Goal: Task Accomplishment & Management: Manage account settings

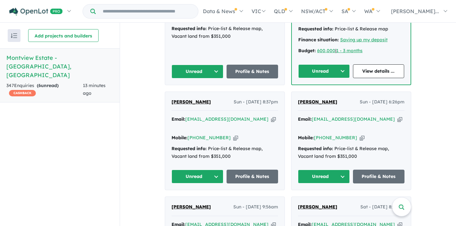
scroll to position [431, 0]
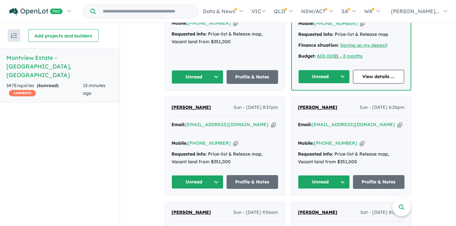
click at [271, 121] on icon "button" at bounding box center [273, 124] width 5 height 7
click at [214, 175] on button "Unread" at bounding box center [198, 182] width 52 height 14
click at [191, 205] on button "Assigned" at bounding box center [200, 212] width 56 height 15
click at [398, 121] on icon "button" at bounding box center [400, 124] width 5 height 7
click at [341, 175] on button "Unread" at bounding box center [324, 182] width 52 height 14
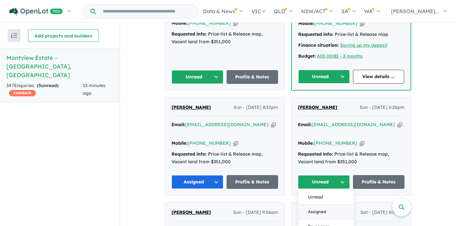
click at [318, 205] on button "Assigned" at bounding box center [326, 212] width 56 height 15
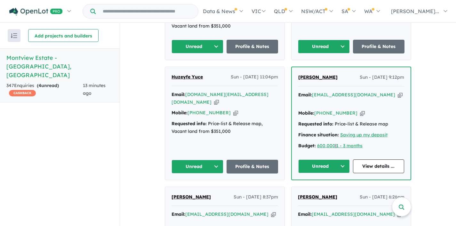
scroll to position [340, 0]
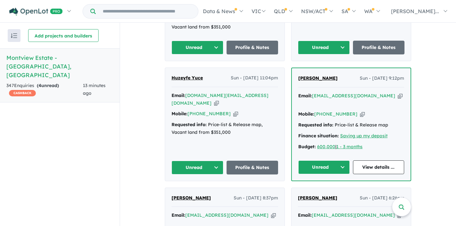
click at [398, 93] on icon "button" at bounding box center [400, 96] width 5 height 7
click at [341, 160] on button "Unread" at bounding box center [324, 167] width 52 height 14
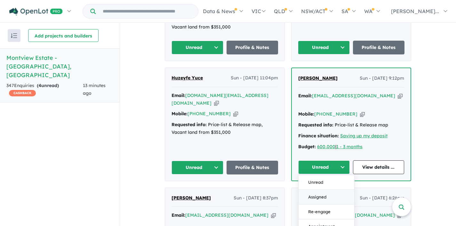
click at [320, 190] on button "Assigned" at bounding box center [327, 197] width 56 height 15
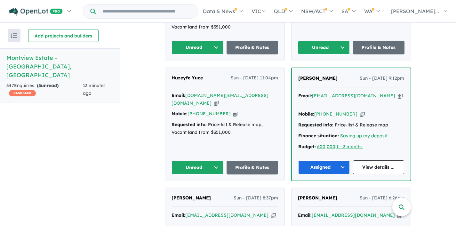
click at [219, 100] on icon "button" at bounding box center [216, 103] width 5 height 7
click at [215, 161] on button "Unread" at bounding box center [198, 168] width 52 height 14
click at [194, 190] on button "Assigned" at bounding box center [200, 197] width 56 height 15
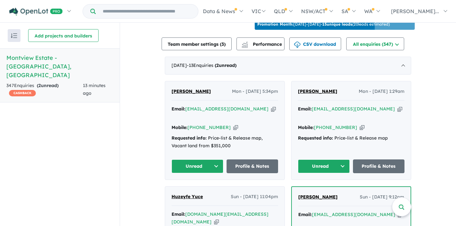
scroll to position [227, 0]
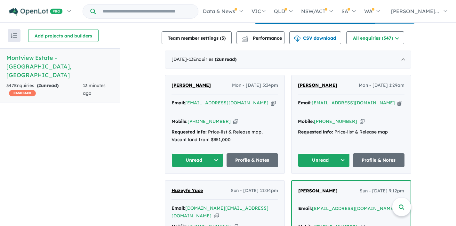
click at [398, 100] on icon "button" at bounding box center [400, 103] width 5 height 7
click at [342, 153] on button "Unread" at bounding box center [324, 160] width 52 height 14
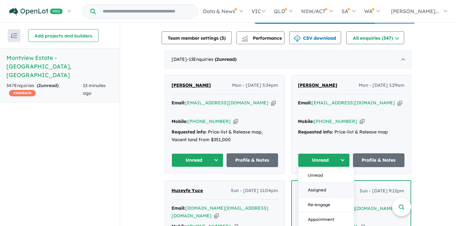
click at [324, 183] on button "Assigned" at bounding box center [326, 190] width 56 height 15
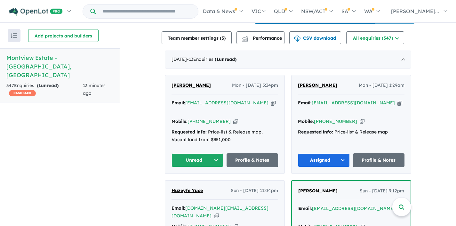
click at [271, 100] on icon "button" at bounding box center [273, 103] width 5 height 7
click at [214, 153] on button "Unread" at bounding box center [198, 160] width 52 height 14
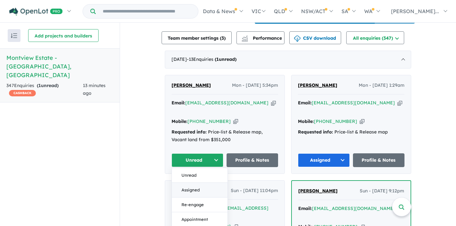
click at [196, 183] on button "Assigned" at bounding box center [200, 190] width 56 height 15
